Goal: Information Seeking & Learning: Learn about a topic

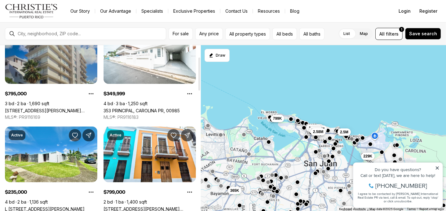
scroll to position [93, 0]
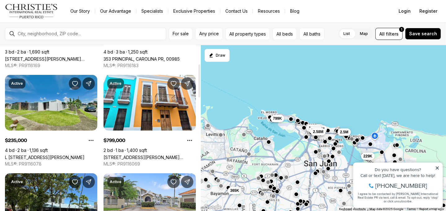
click at [58, 155] on link "L [STREET_ADDRESS][PERSON_NAME]" at bounding box center [45, 157] width 80 height 5
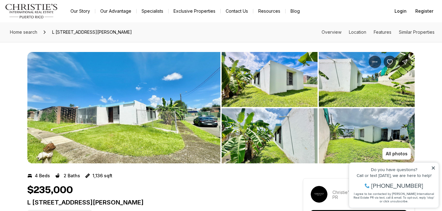
click at [435, 167] on div "Do you have questions? Call or text today, we are here to help! 347-797-5825 I …" at bounding box center [393, 185] width 89 height 45
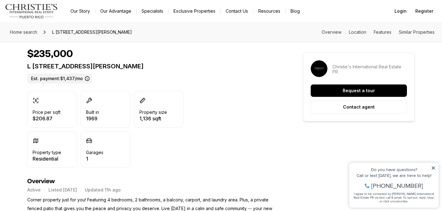
scroll to position [155, 0]
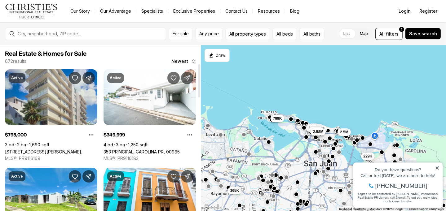
scroll to position [93, 0]
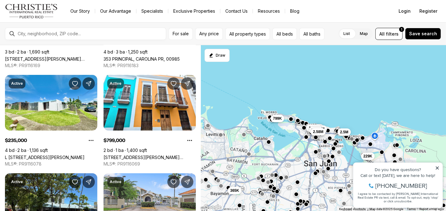
drag, startPoint x: 439, startPoint y: 167, endPoint x: 756, endPoint y: 319, distance: 351.5
click at [438, 167] on icon at bounding box center [437, 168] width 4 height 4
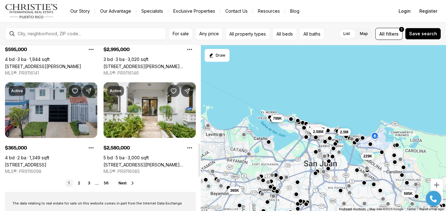
scroll to position [496, 0]
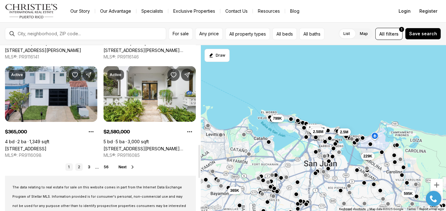
click at [80, 169] on link "2" at bounding box center [78, 167] width 7 height 7
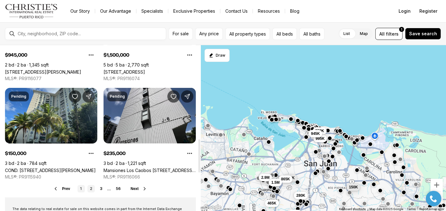
scroll to position [496, 0]
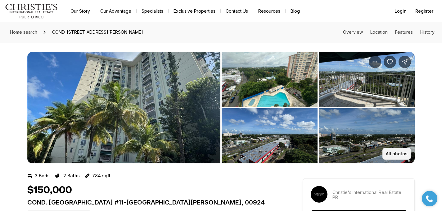
click at [407, 154] on p "All photos" at bounding box center [396, 154] width 22 height 5
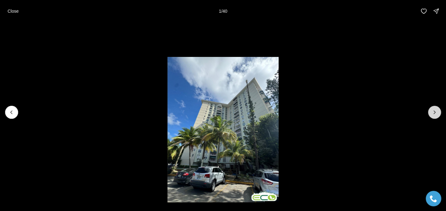
click at [433, 113] on icon "Next slide" at bounding box center [435, 112] width 6 height 6
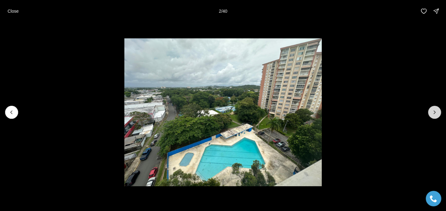
click at [433, 113] on icon "Next slide" at bounding box center [435, 112] width 6 height 6
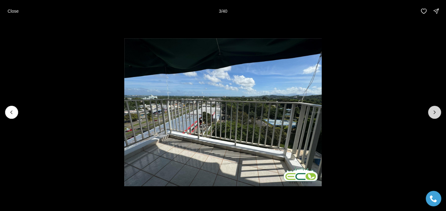
click at [433, 113] on icon "Next slide" at bounding box center [435, 112] width 6 height 6
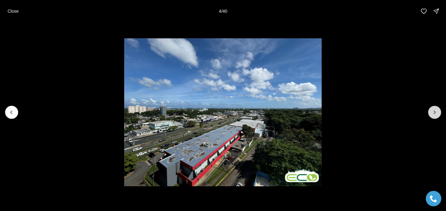
click at [433, 113] on icon "Next slide" at bounding box center [435, 112] width 6 height 6
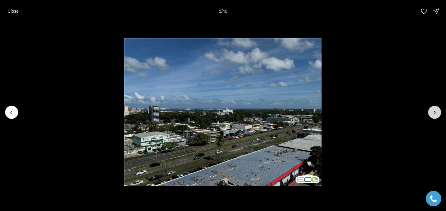
click at [433, 113] on icon "Next slide" at bounding box center [435, 112] width 6 height 6
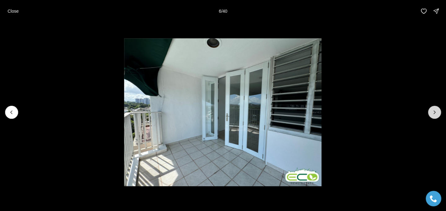
click at [433, 113] on icon "Next slide" at bounding box center [435, 112] width 6 height 6
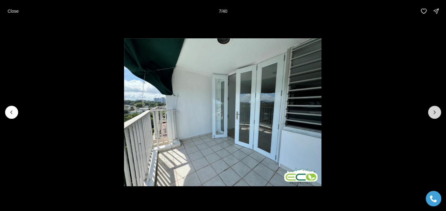
click at [433, 113] on icon "Next slide" at bounding box center [435, 112] width 6 height 6
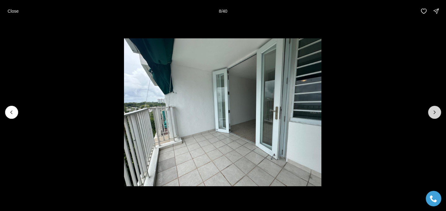
click at [433, 113] on icon "Next slide" at bounding box center [435, 112] width 6 height 6
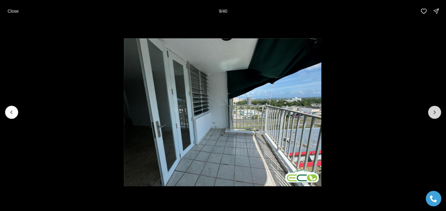
click at [433, 113] on icon "Next slide" at bounding box center [435, 112] width 6 height 6
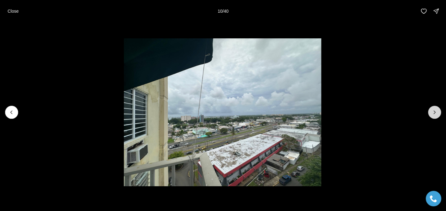
click at [433, 113] on icon "Next slide" at bounding box center [435, 112] width 6 height 6
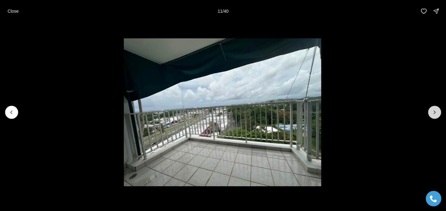
click at [433, 113] on icon "Next slide" at bounding box center [435, 112] width 6 height 6
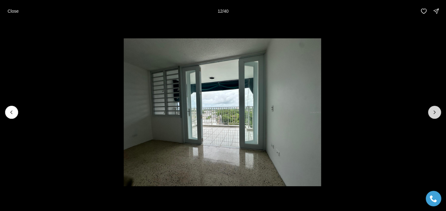
click at [433, 113] on icon "Next slide" at bounding box center [435, 112] width 6 height 6
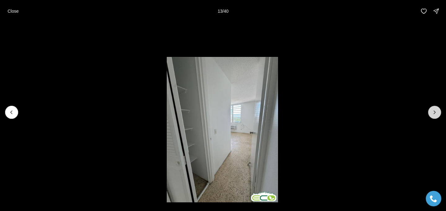
click at [432, 114] on icon "Next slide" at bounding box center [435, 112] width 6 height 6
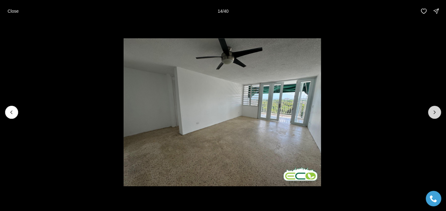
click at [432, 114] on icon "Next slide" at bounding box center [435, 112] width 6 height 6
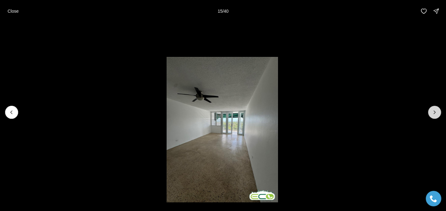
click at [432, 115] on icon "Next slide" at bounding box center [435, 112] width 6 height 6
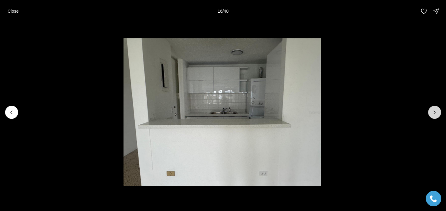
click at [432, 115] on icon "Next slide" at bounding box center [435, 112] width 6 height 6
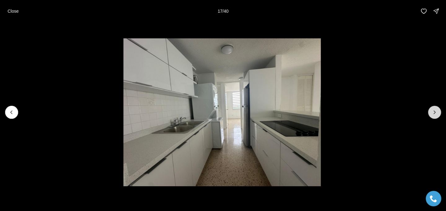
click at [432, 115] on icon "Next slide" at bounding box center [435, 112] width 6 height 6
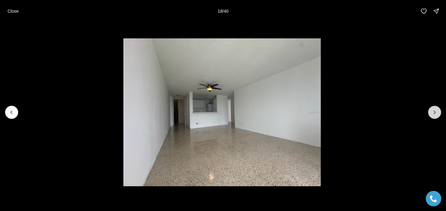
click at [431, 118] on button "Next slide" at bounding box center [434, 112] width 13 height 13
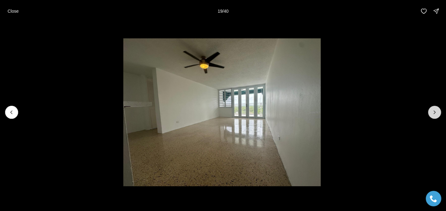
click at [431, 118] on button "Next slide" at bounding box center [434, 112] width 13 height 13
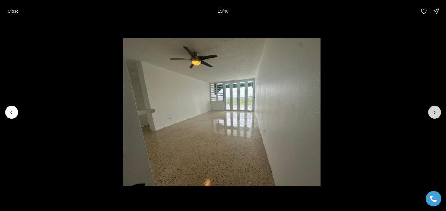
click at [431, 118] on button "Next slide" at bounding box center [434, 112] width 13 height 13
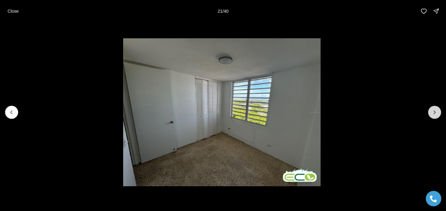
click at [431, 118] on button "Next slide" at bounding box center [434, 112] width 13 height 13
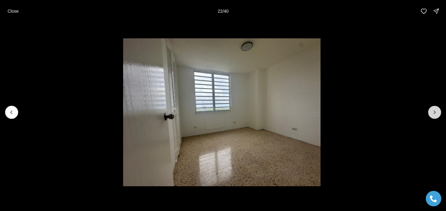
click at [431, 118] on button "Next slide" at bounding box center [434, 112] width 13 height 13
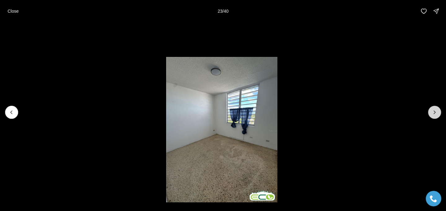
click at [431, 118] on button "Next slide" at bounding box center [434, 112] width 13 height 13
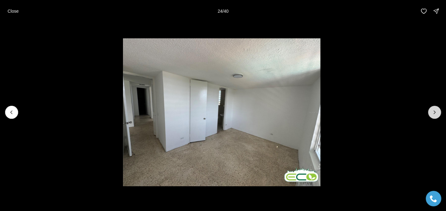
click at [431, 118] on button "Next slide" at bounding box center [434, 112] width 13 height 13
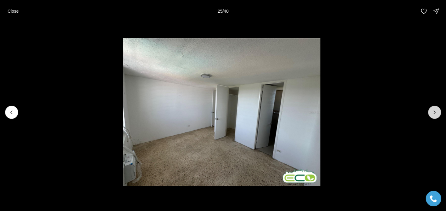
click at [431, 118] on button "Next slide" at bounding box center [434, 112] width 13 height 13
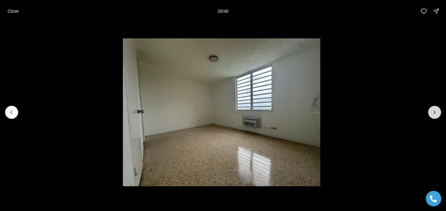
click at [431, 118] on button "Next slide" at bounding box center [434, 112] width 13 height 13
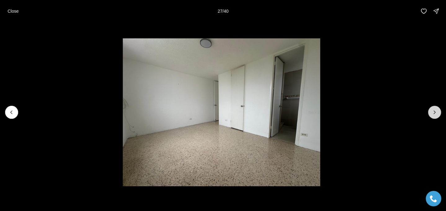
click at [431, 118] on button "Next slide" at bounding box center [434, 112] width 13 height 13
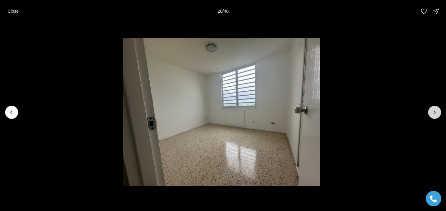
click at [431, 118] on button "Next slide" at bounding box center [434, 112] width 13 height 13
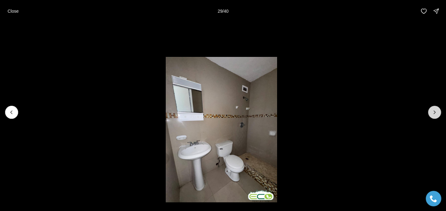
click at [431, 118] on button "Next slide" at bounding box center [434, 112] width 13 height 13
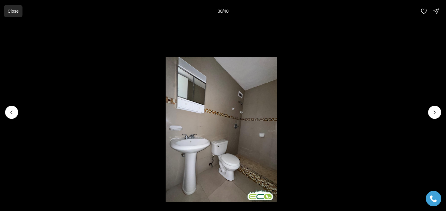
click at [11, 10] on p "Close" at bounding box center [12, 11] width 11 height 5
